Goal: Task Accomplishment & Management: Manage account settings

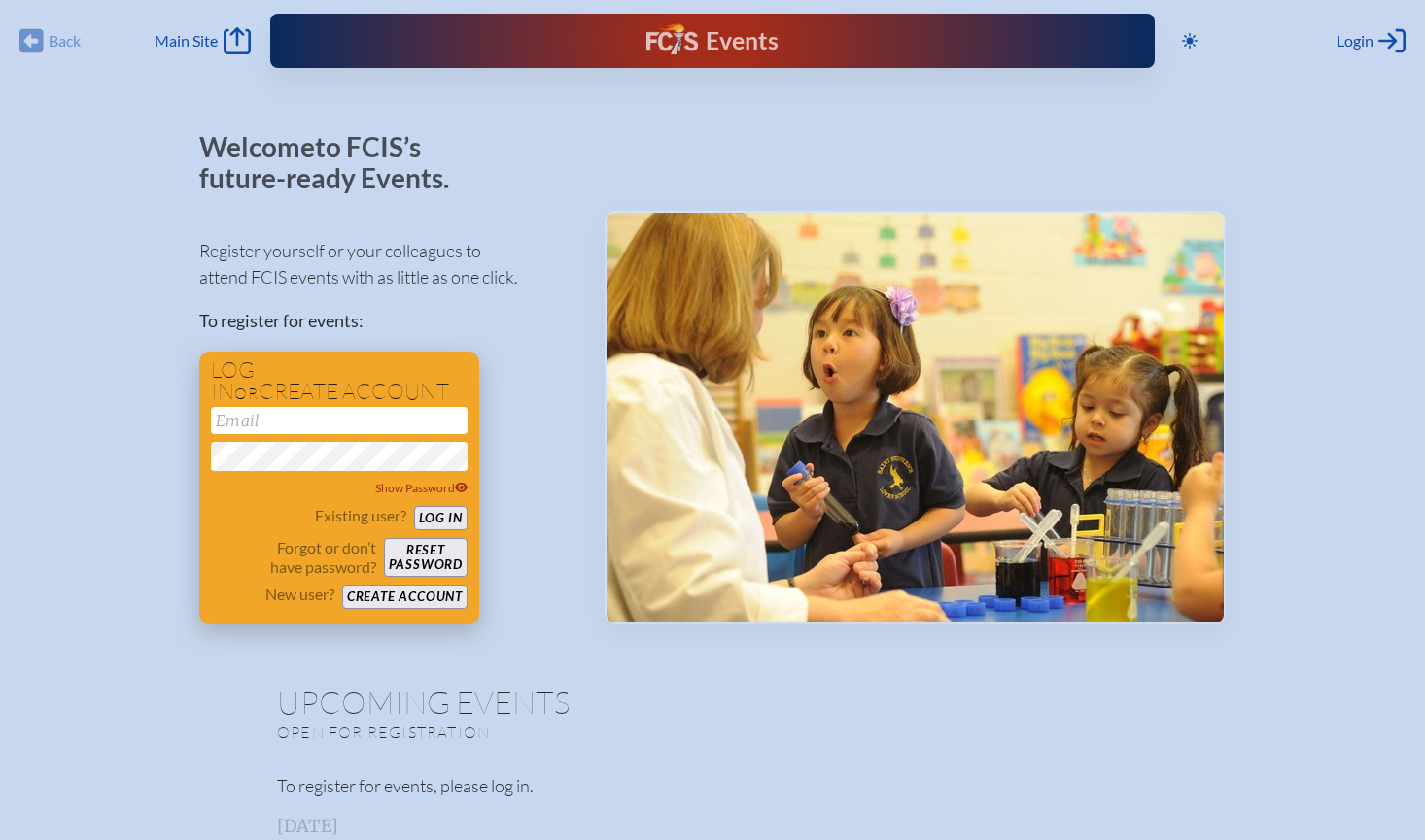
type input "[PERSON_NAME][EMAIL_ADDRESS][PERSON_NAME][DOMAIN_NAME]"
click at [453, 515] on button "Log in" at bounding box center [440, 518] width 54 height 24
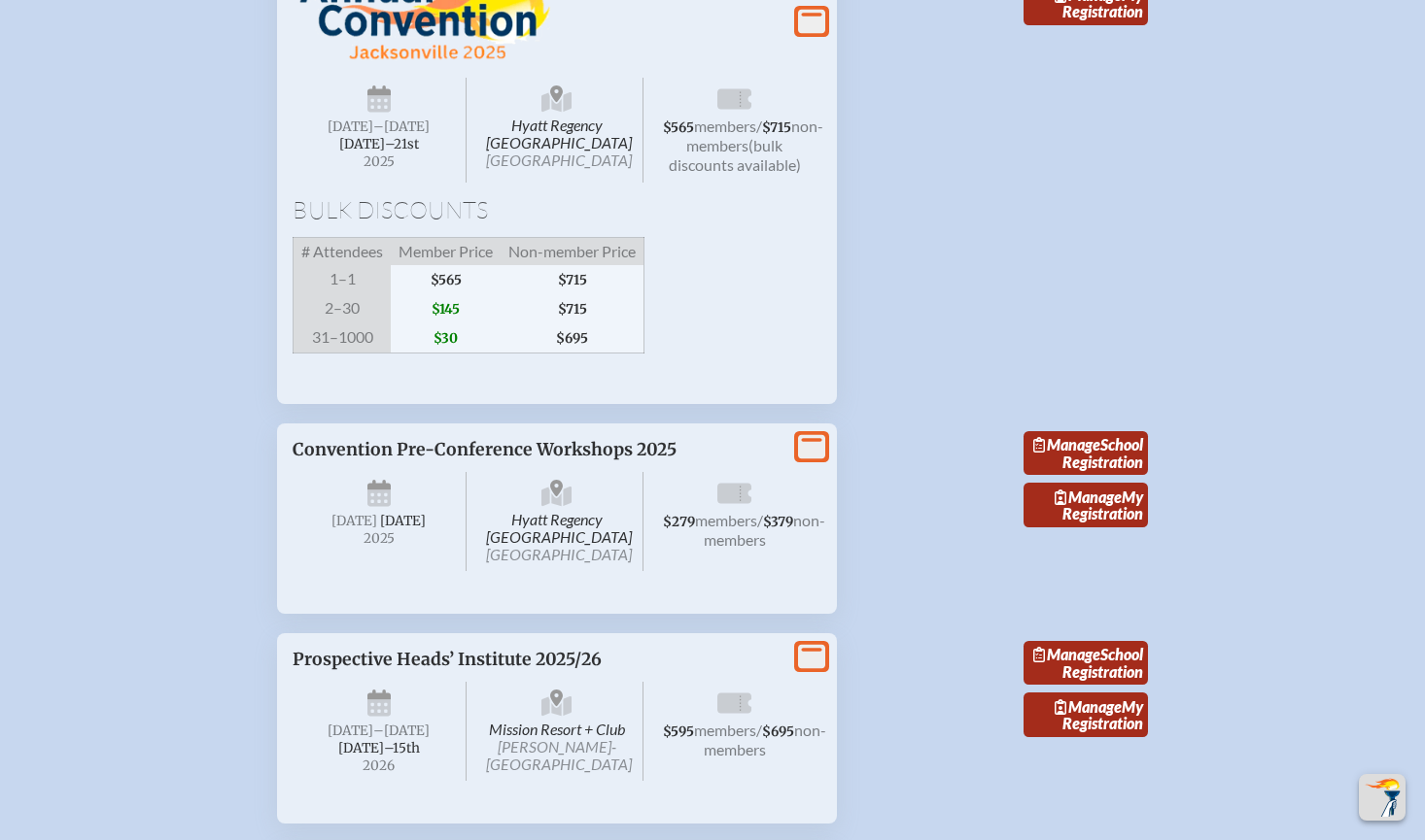
scroll to position [3824, 0]
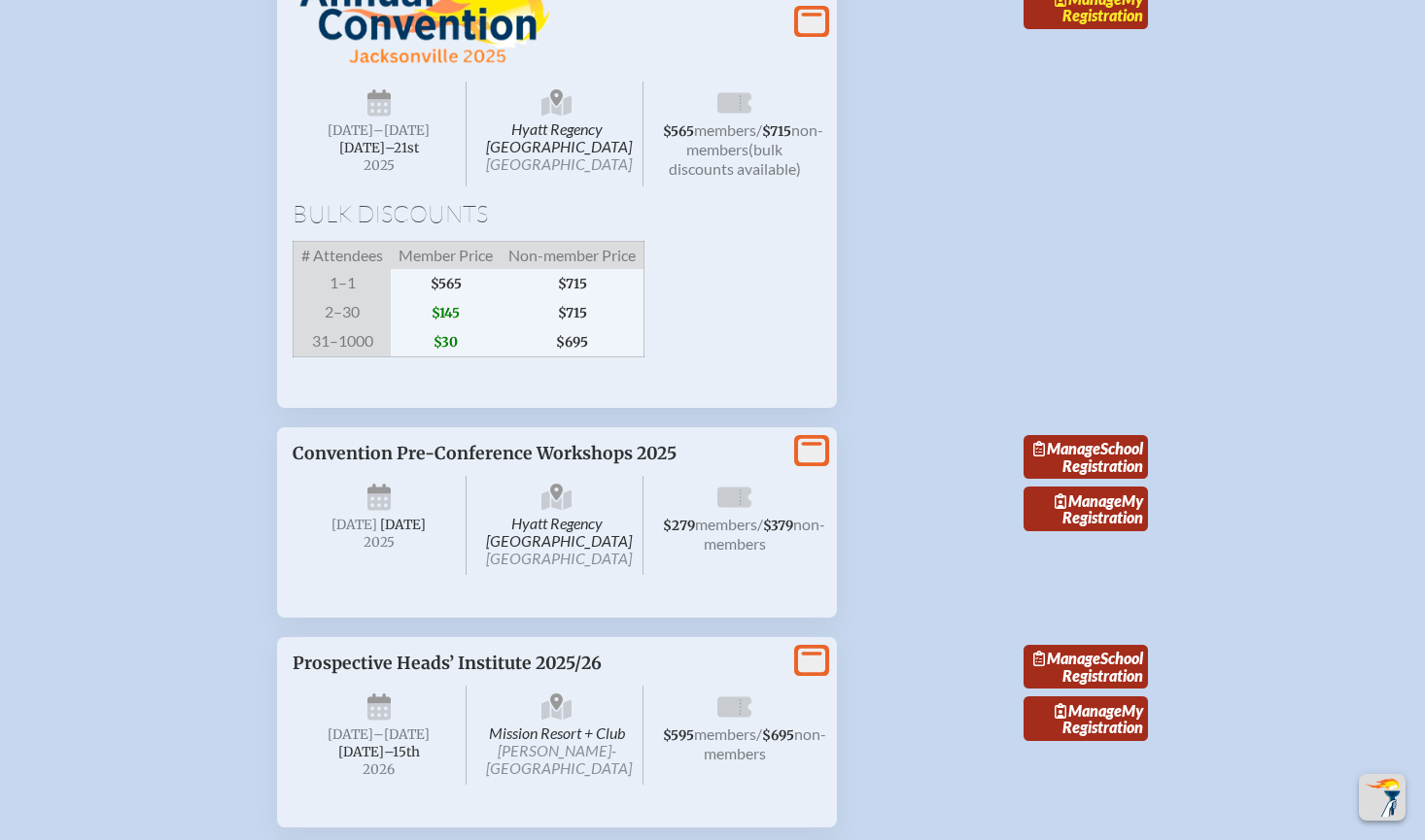
click at [1103, 29] on link "Manage My Registration" at bounding box center [1084, 7] width 124 height 45
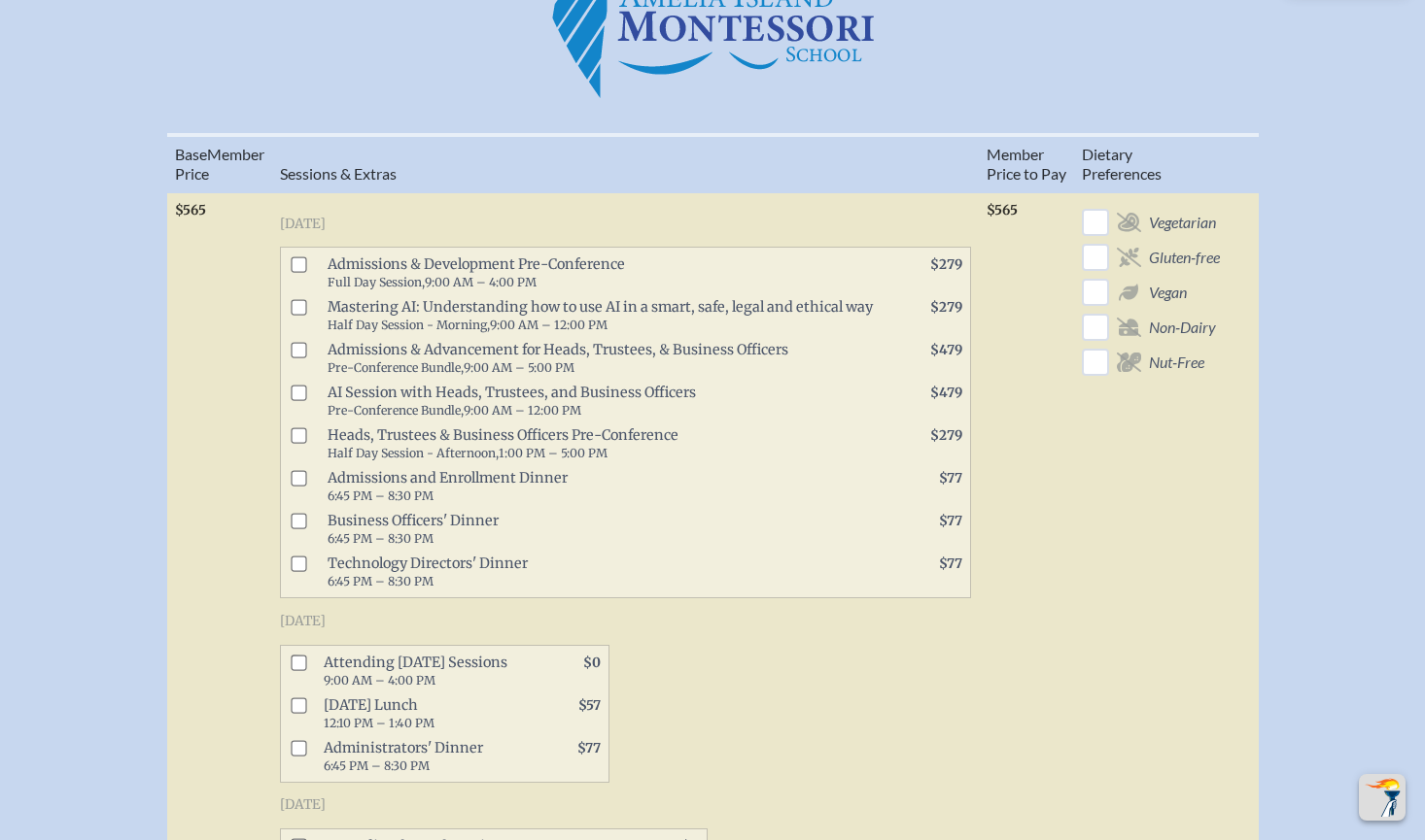
scroll to position [832, 0]
click at [306, 356] on input "checkbox" at bounding box center [299, 349] width 16 height 16
click at [293, 359] on span at bounding box center [297, 357] width 31 height 43
click at [299, 357] on input "checkbox" at bounding box center [299, 349] width 16 height 16
checkbox input "false"
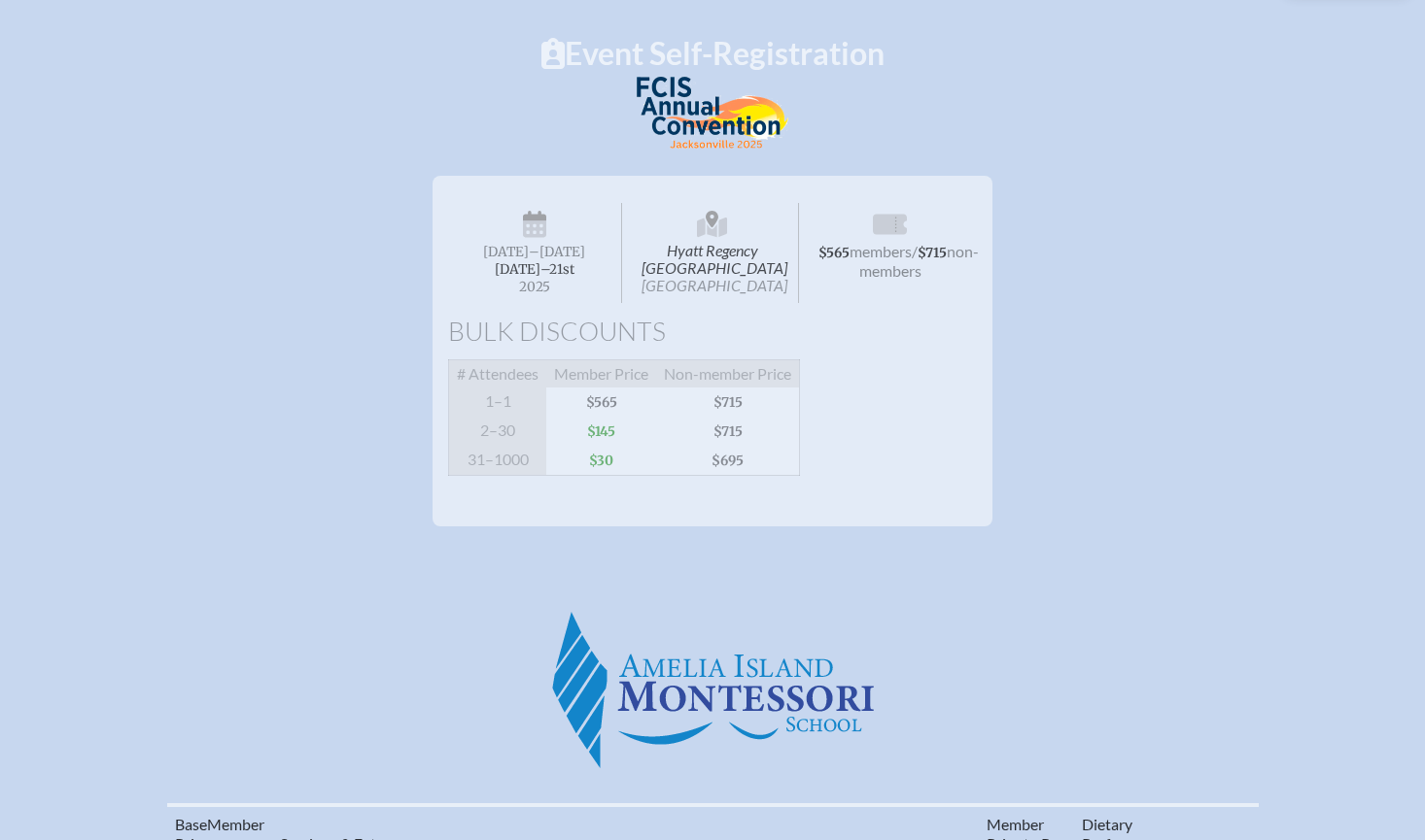
scroll to position [156, 0]
